Goal: Task Accomplishment & Management: Use online tool/utility

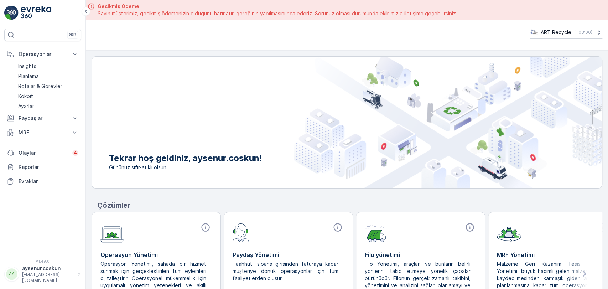
scroll to position [20, 0]
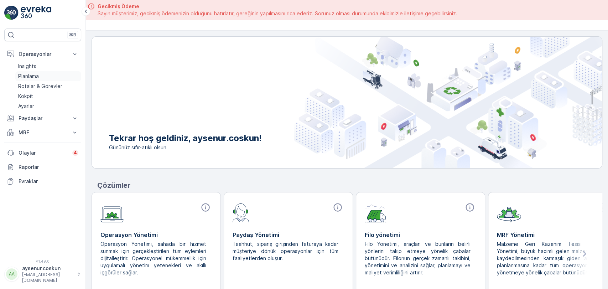
drag, startPoint x: 45, startPoint y: 75, endPoint x: 57, endPoint y: 75, distance: 12.1
click at [45, 75] on link "Planlama" at bounding box center [48, 76] width 66 height 10
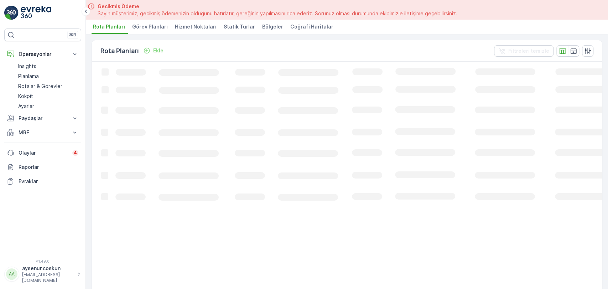
click at [199, 30] on li "Hizmet Noktaları" at bounding box center [197, 28] width 46 height 12
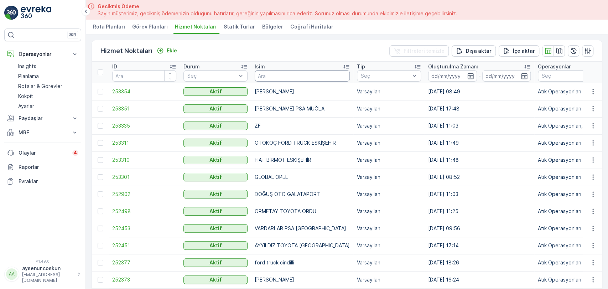
click at [285, 75] on input "text" at bounding box center [302, 75] width 95 height 11
type input "BAKIRCI"
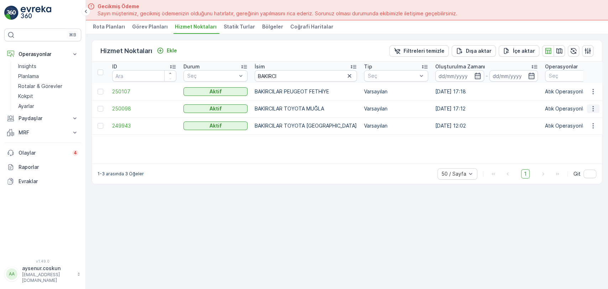
click at [594, 106] on icon "button" at bounding box center [593, 108] width 7 height 7
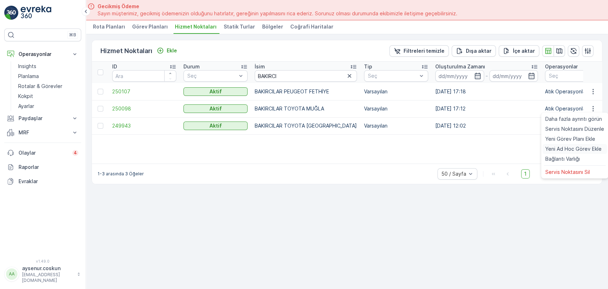
click at [587, 147] on span "Yeni Ad Hoc Görev Ekle" at bounding box center [574, 148] width 56 height 7
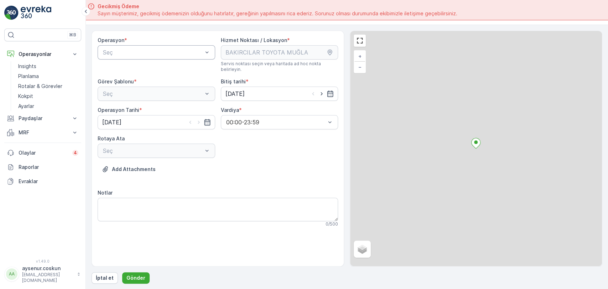
click at [128, 54] on div at bounding box center [152, 52] width 101 height 6
click at [127, 68] on span "Atık Operasyonları" at bounding box center [125, 70] width 47 height 6
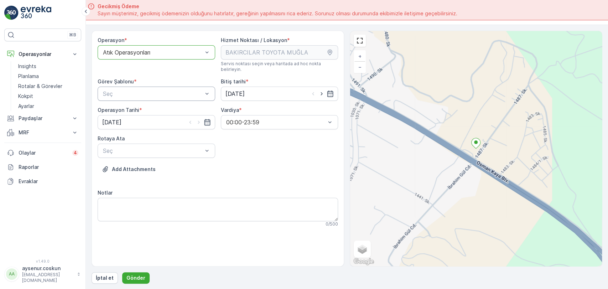
click at [127, 91] on div at bounding box center [152, 94] width 101 height 6
click at [125, 105] on div "Atık Toplama" at bounding box center [157, 111] width 118 height 12
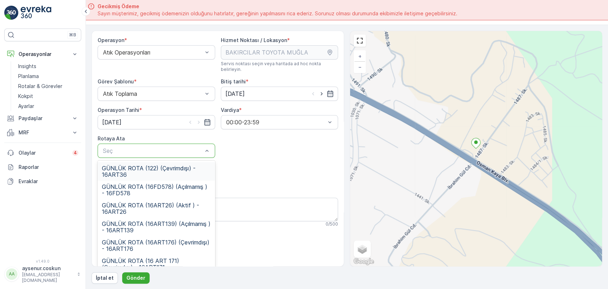
click at [123, 150] on div "Seç" at bounding box center [157, 151] width 118 height 14
click at [166, 258] on span "GÜNLÜK ROTA (16 ART 171) (Çevrimdışı) - 16ART171" at bounding box center [156, 264] width 109 height 13
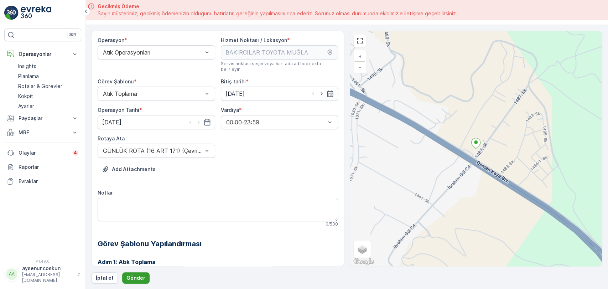
click at [137, 280] on p "Gönder" at bounding box center [136, 277] width 19 height 7
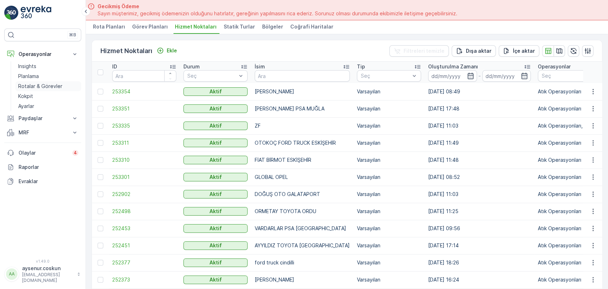
click at [50, 89] on p "Rotalar & Görevler" at bounding box center [40, 86] width 44 height 7
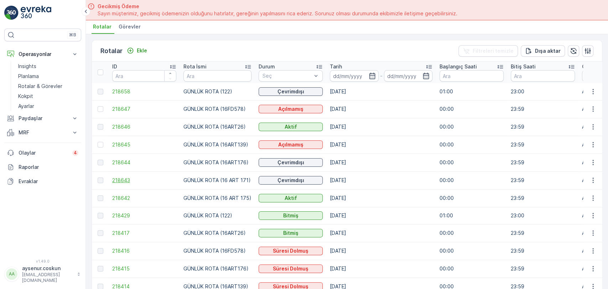
click at [118, 179] on span "218643" at bounding box center [144, 180] width 64 height 7
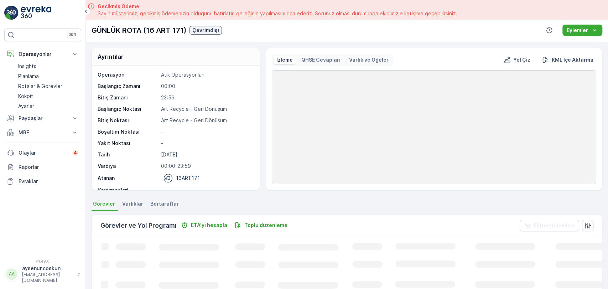
scroll to position [151, 0]
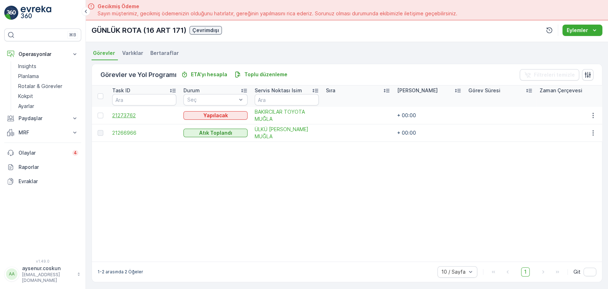
click at [138, 115] on span "21273762" at bounding box center [144, 115] width 64 height 7
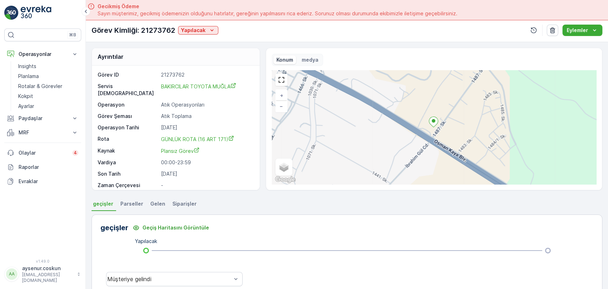
click at [195, 83] on link "BAKIRCILAR TOYOTA MUĞLA" at bounding box center [206, 90] width 91 height 14
drag, startPoint x: 36, startPoint y: 8, endPoint x: 39, endPoint y: 11, distance: 4.3
click at [36, 8] on img at bounding box center [36, 13] width 31 height 14
